Goal: Information Seeking & Learning: Learn about a topic

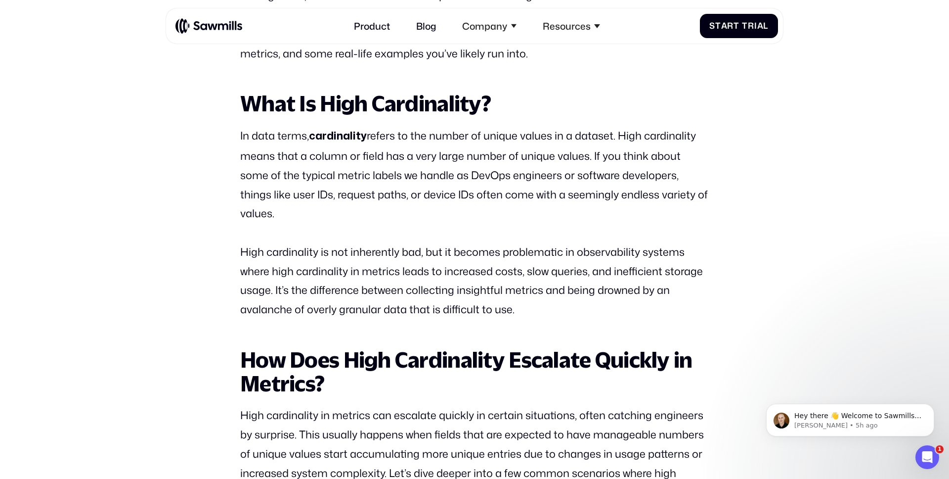
scroll to position [648, 0]
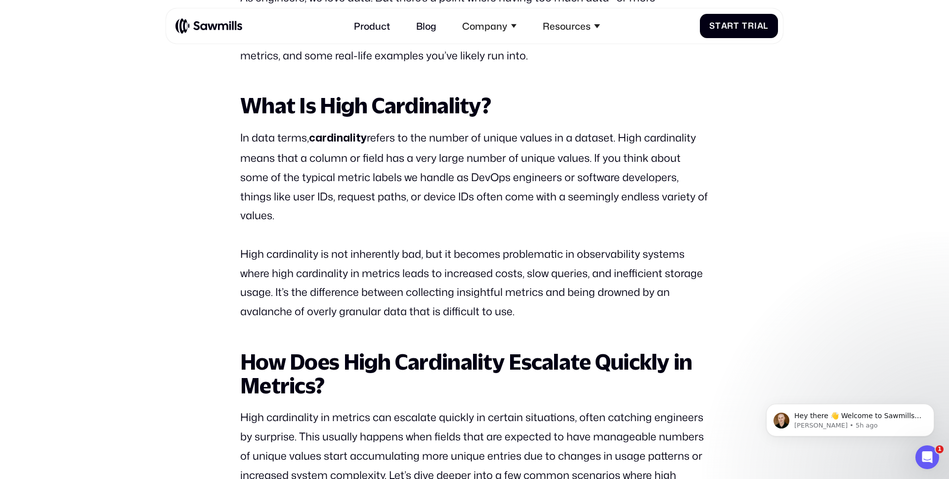
click at [454, 144] on p "In data terms, cardinality refers to the number of unique values in a dataset. …" at bounding box center [474, 176] width 469 height 97
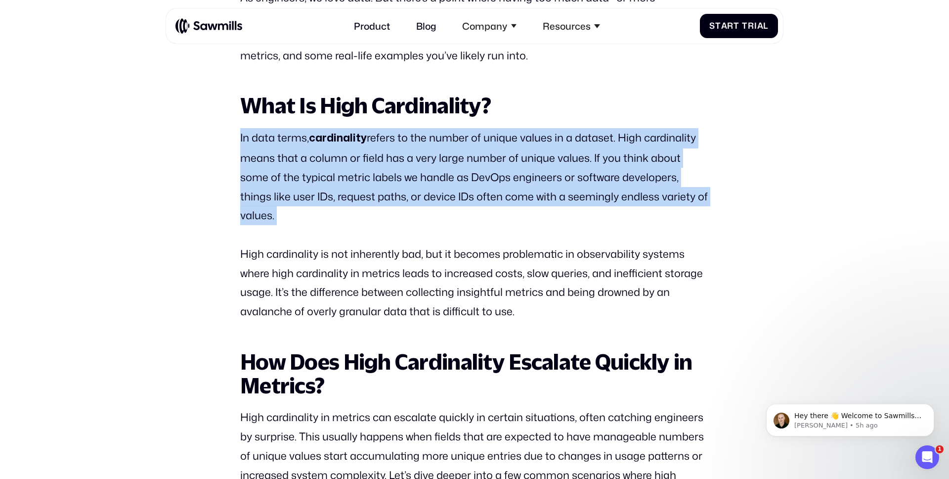
click at [454, 144] on p "In data terms, cardinality refers to the number of unique values in a dataset. …" at bounding box center [474, 176] width 469 height 97
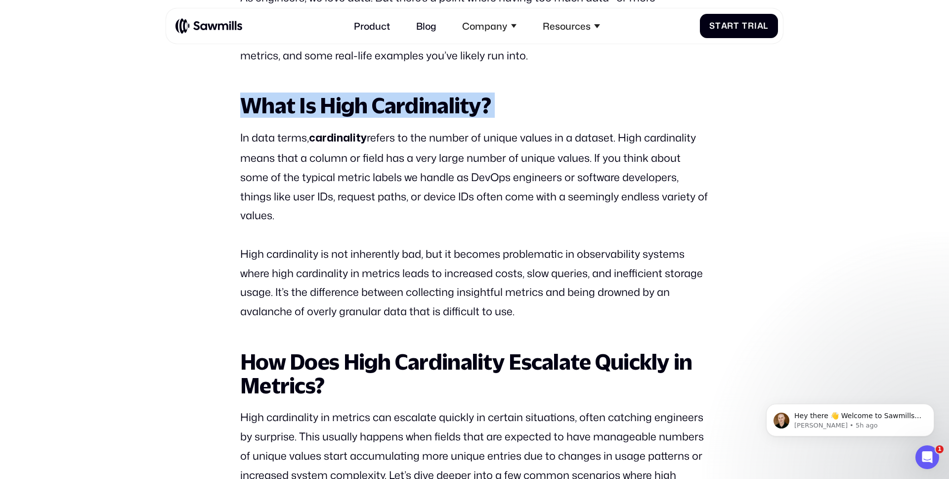
click at [460, 99] on strong "What Is High Cardinality?" at bounding box center [365, 104] width 251 height 25
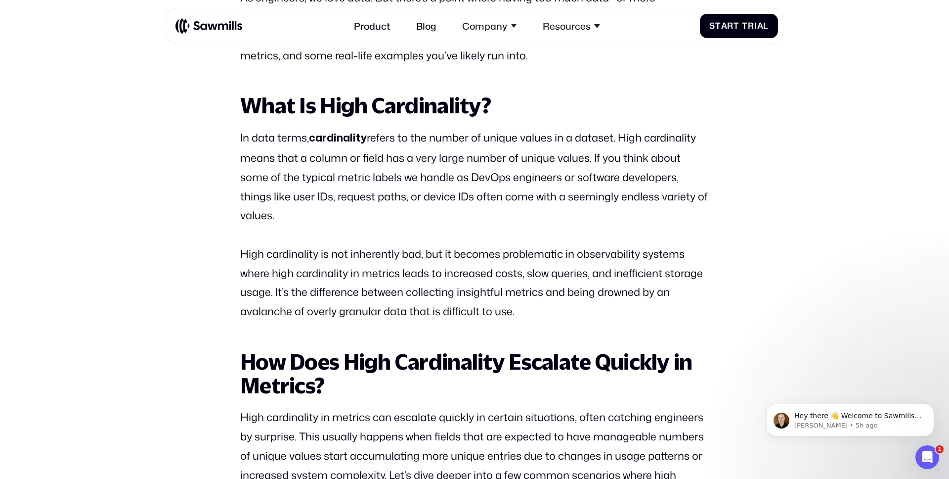
click at [375, 186] on p "In data terms, cardinality refers to the number of unique values in a dataset. …" at bounding box center [474, 176] width 469 height 97
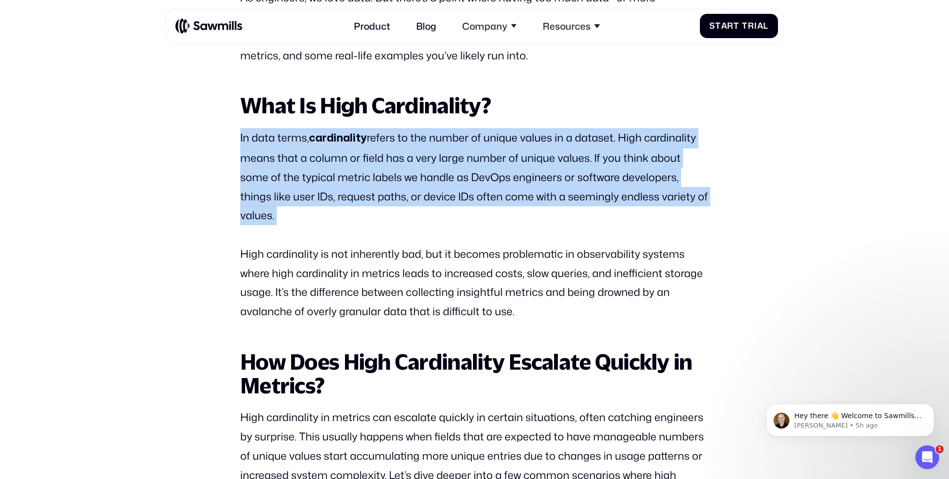
click at [375, 186] on p "In data terms, cardinality refers to the number of unique values in a dataset. …" at bounding box center [474, 176] width 469 height 97
copy p "In data terms, cardinality refers to the number of unique values in a dataset. …"
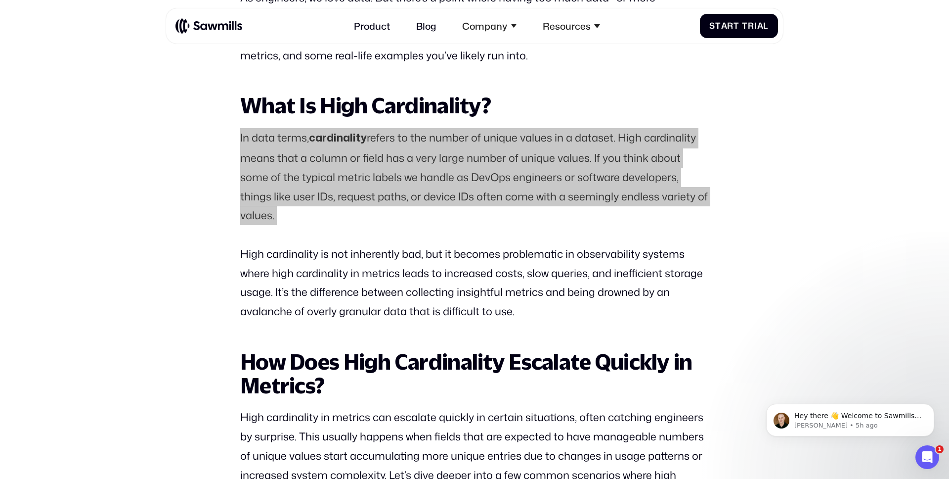
scroll to position [0, 0]
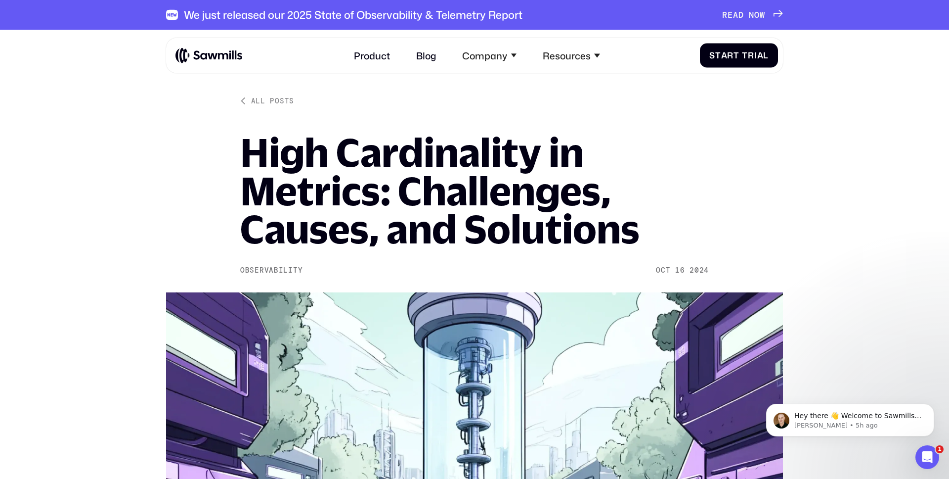
click at [306, 166] on h1 "High Cardinality in Metrics: Challenges, Causes, and Solutions" at bounding box center [474, 190] width 469 height 115
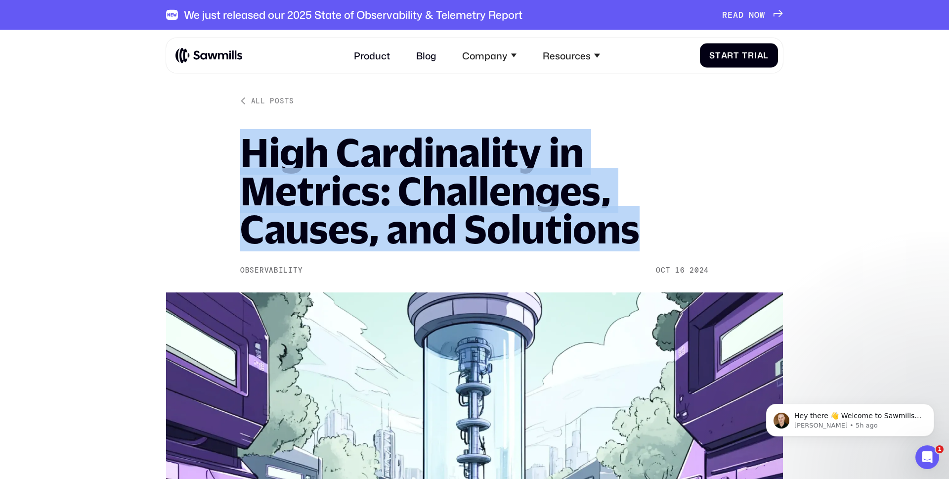
drag, startPoint x: 245, startPoint y: 144, endPoint x: 633, endPoint y: 223, distance: 395.7
click at [633, 223] on h1 "High Cardinality in Metrics: Challenges, Causes, and Solutions" at bounding box center [474, 190] width 469 height 115
copy h1 "High Cardinality in Metrics: Challenges, Causes, and Solutions"
